Goal: Navigation & Orientation: Find specific page/section

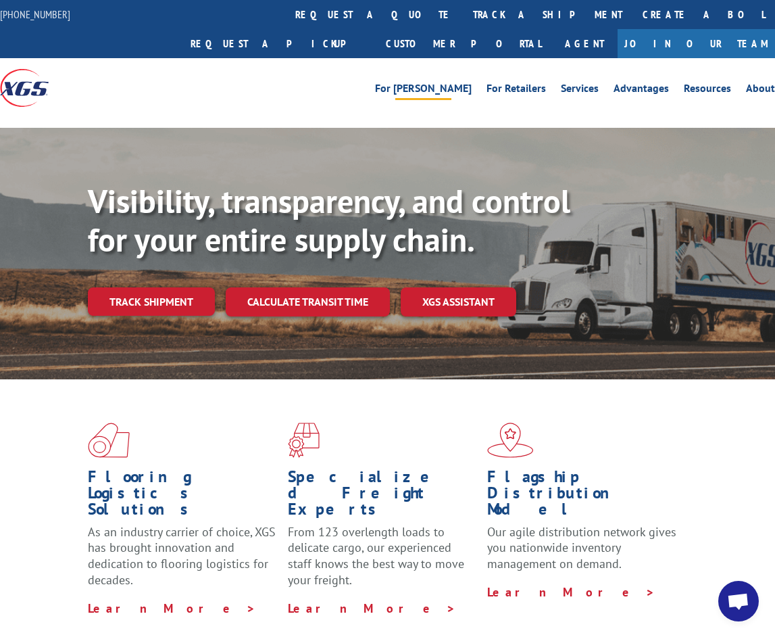
click at [461, 83] on link "For [PERSON_NAME]" at bounding box center [423, 90] width 97 height 15
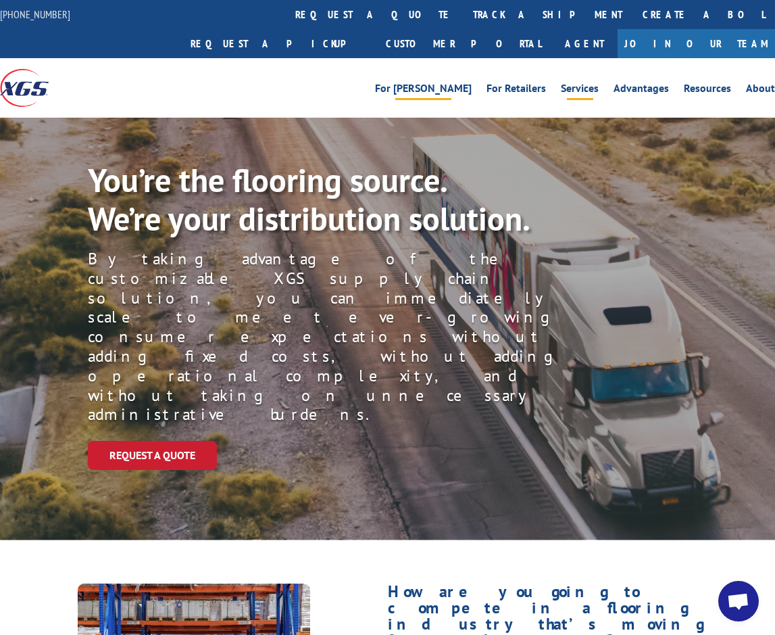
click at [576, 83] on link "Services" at bounding box center [580, 90] width 38 height 15
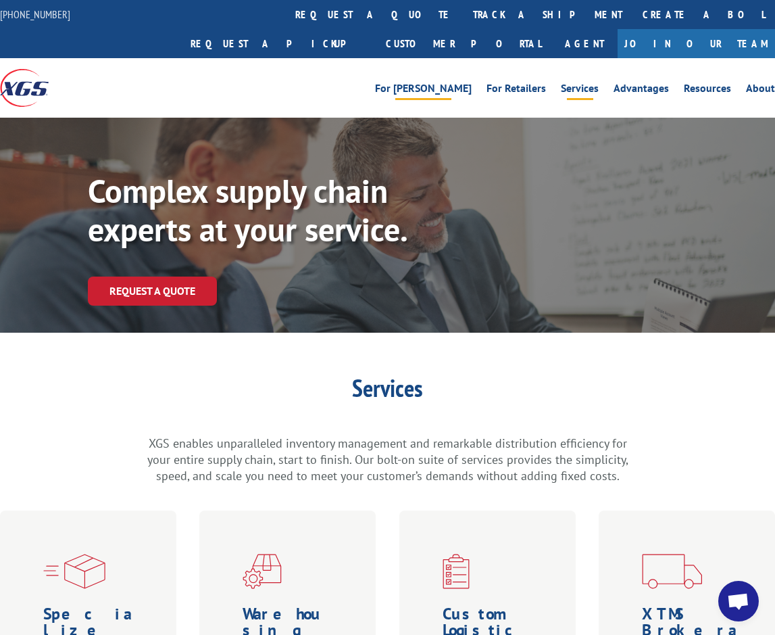
click at [447, 83] on link "For [PERSON_NAME]" at bounding box center [423, 90] width 97 height 15
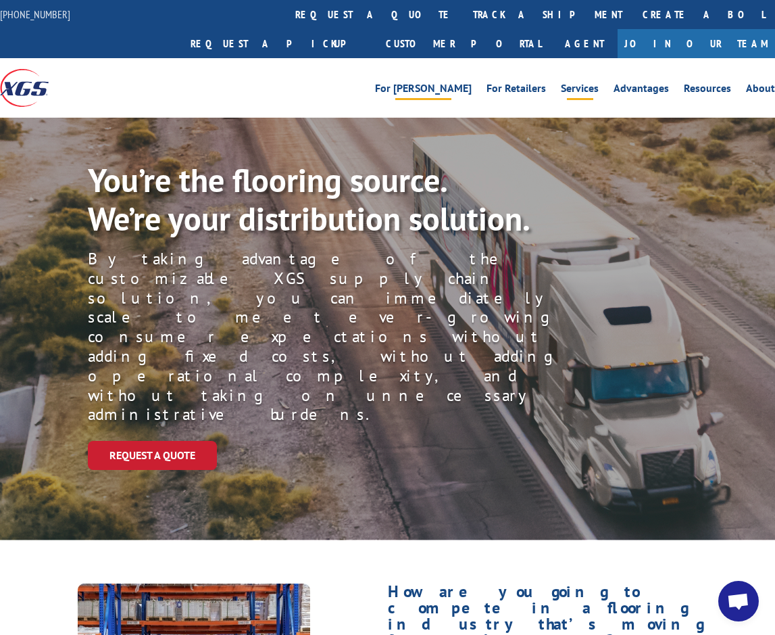
click at [596, 83] on link "Services" at bounding box center [580, 90] width 38 height 15
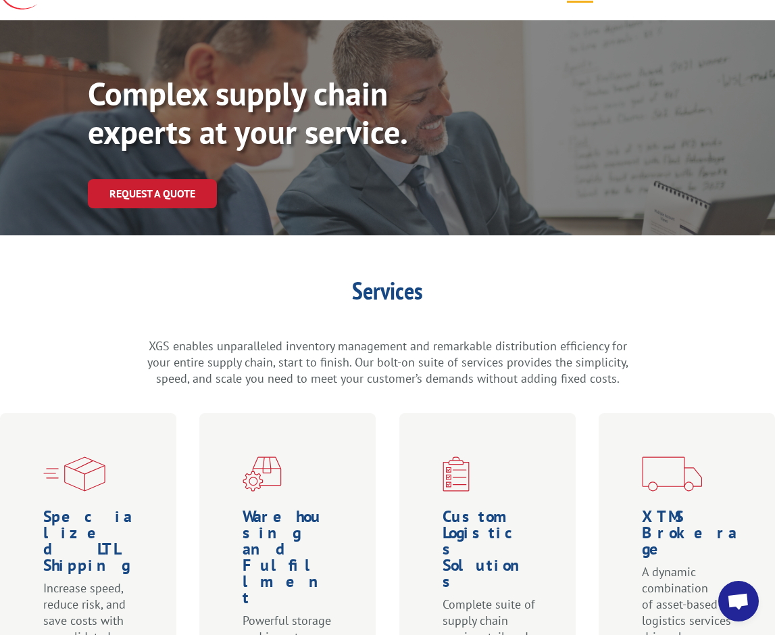
scroll to position [270, 0]
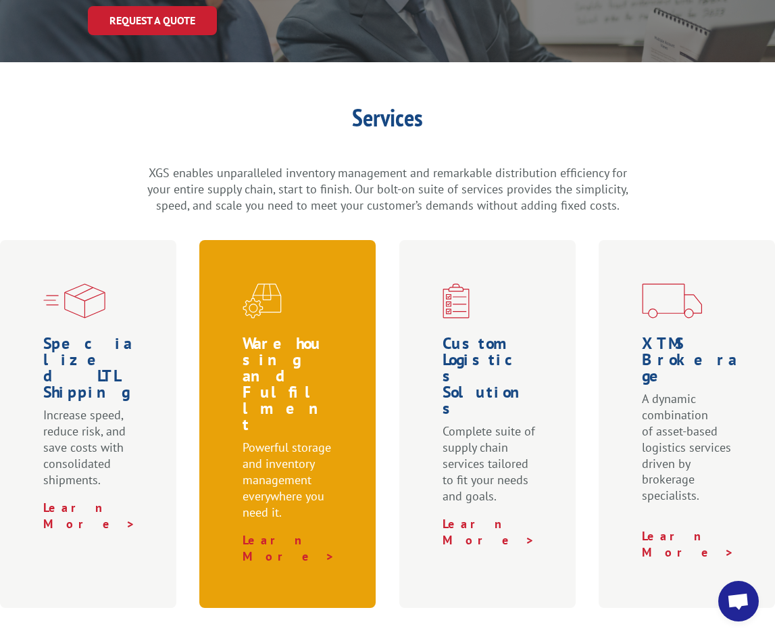
click at [322, 335] on h1 "Warehousing and Fulfillment" at bounding box center [290, 387] width 95 height 104
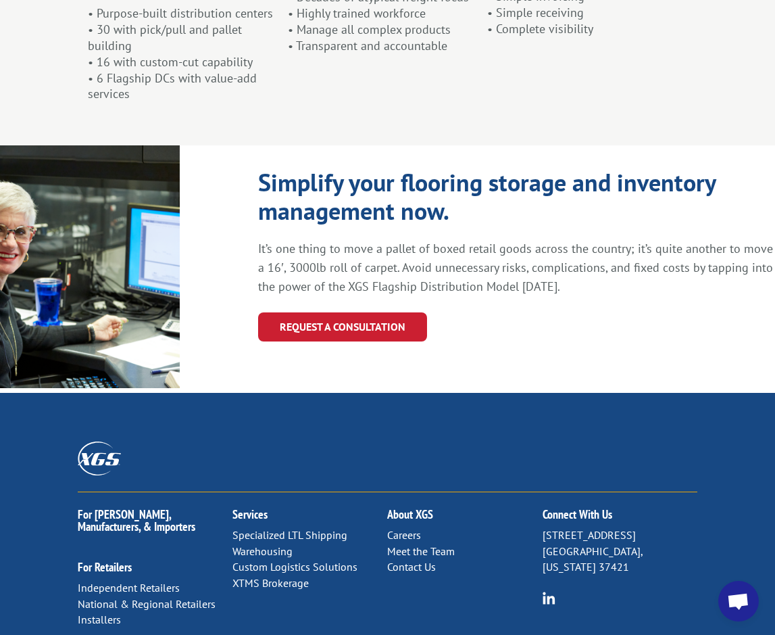
scroll to position [1438, 0]
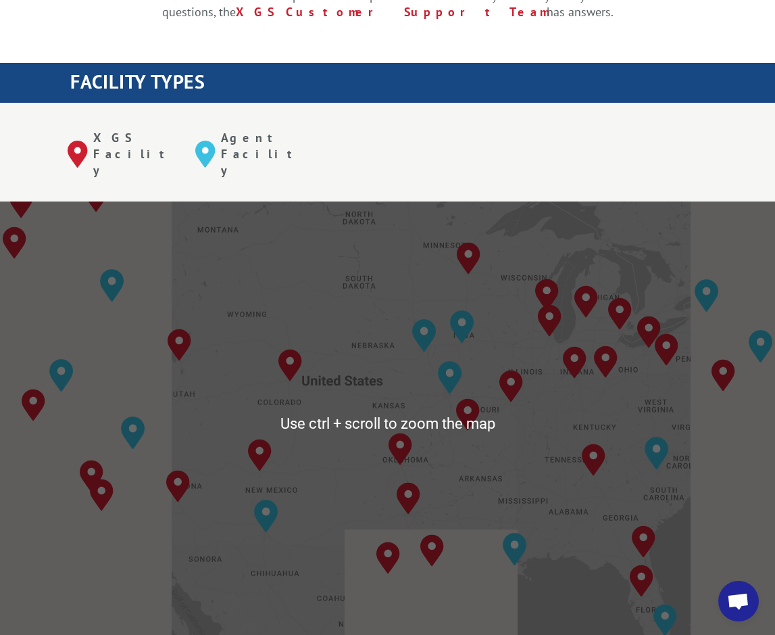
scroll to position [473, 0]
